Goal: Task Accomplishment & Management: Complete application form

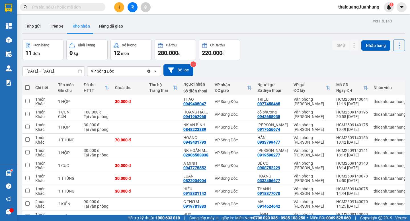
click at [121, 9] on button at bounding box center [119, 7] width 10 height 10
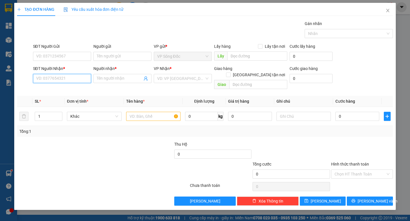
click at [63, 81] on input "SĐT Người Nhận *" at bounding box center [62, 78] width 58 height 9
type input "0941412430"
click at [107, 80] on input "Người nhận *" at bounding box center [120, 78] width 46 height 6
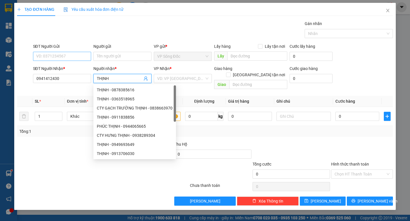
type input "THỊNH"
click at [70, 57] on input "SĐT Người Gửi" at bounding box center [62, 56] width 58 height 9
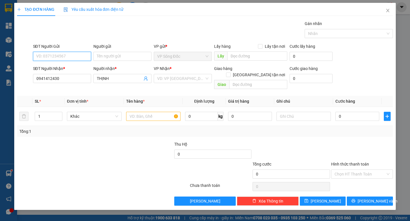
click at [72, 56] on input "SĐT Người Gửi" at bounding box center [62, 56] width 58 height 9
type input "0947775955"
click at [126, 56] on input "Người gửi" at bounding box center [122, 56] width 58 height 9
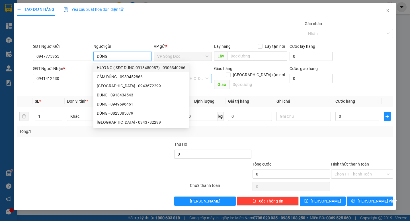
click at [208, 78] on div "VD: VP [GEOGRAPHIC_DATA]" at bounding box center [183, 78] width 58 height 9
type input "DÚNG"
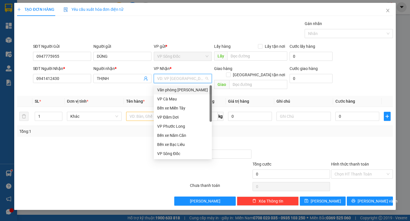
click at [191, 90] on div "Văn phòng [PERSON_NAME]" at bounding box center [182, 90] width 51 height 6
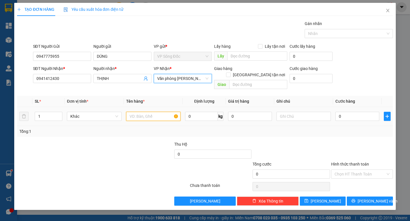
click at [152, 112] on input "text" at bounding box center [153, 116] width 54 height 9
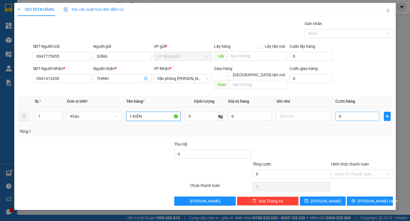
type input "1 KIỆN"
click at [356, 112] on input "0" at bounding box center [357, 116] width 44 height 9
type input "3"
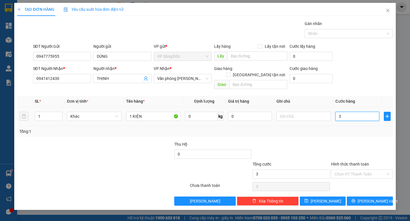
type input "30"
type input "300"
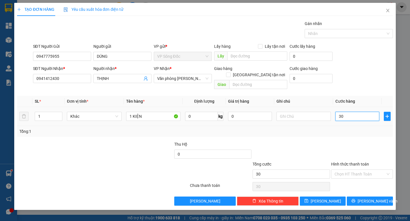
type input "300"
type input "3.000"
type input "30.000"
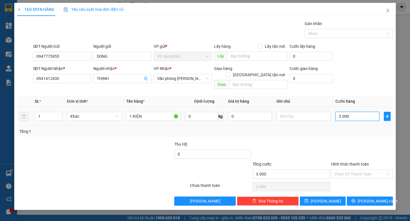
type input "30.000"
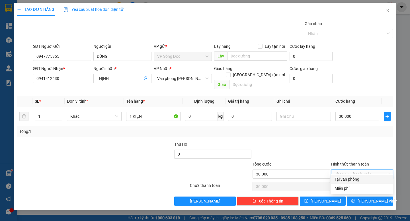
click at [359, 170] on input "Hình thức thanh toán" at bounding box center [359, 174] width 51 height 9
click at [356, 180] on div "Tại văn phòng" at bounding box center [361, 179] width 55 height 6
type input "0"
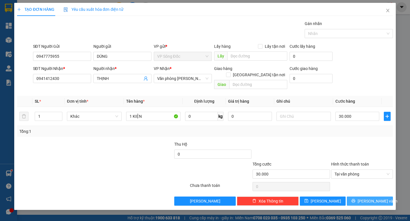
click at [369, 198] on span "[PERSON_NAME] và In" at bounding box center [377, 201] width 40 height 6
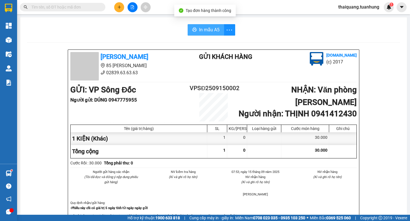
click at [206, 32] on span "In mẫu A5" at bounding box center [209, 29] width 20 height 7
